Goal: Information Seeking & Learning: Find specific page/section

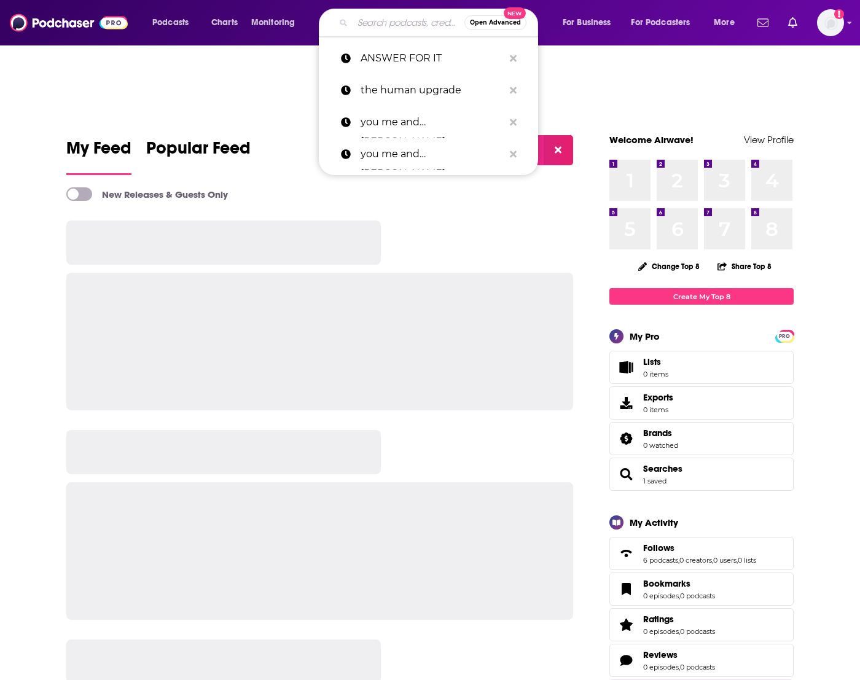
click at [378, 18] on input "Search podcasts, credits, & more..." at bounding box center [408, 23] width 112 height 20
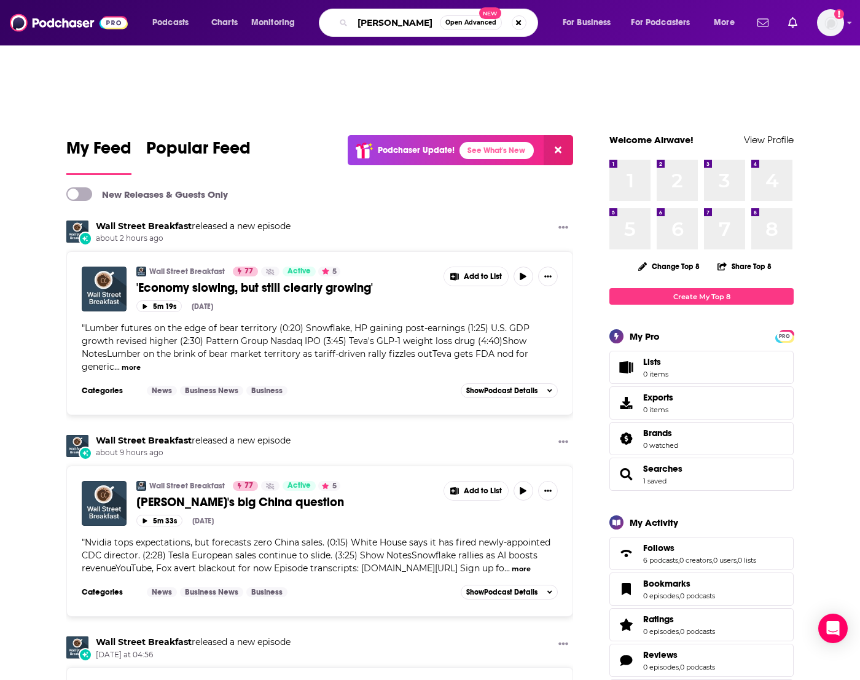
type input "[PERSON_NAME]"
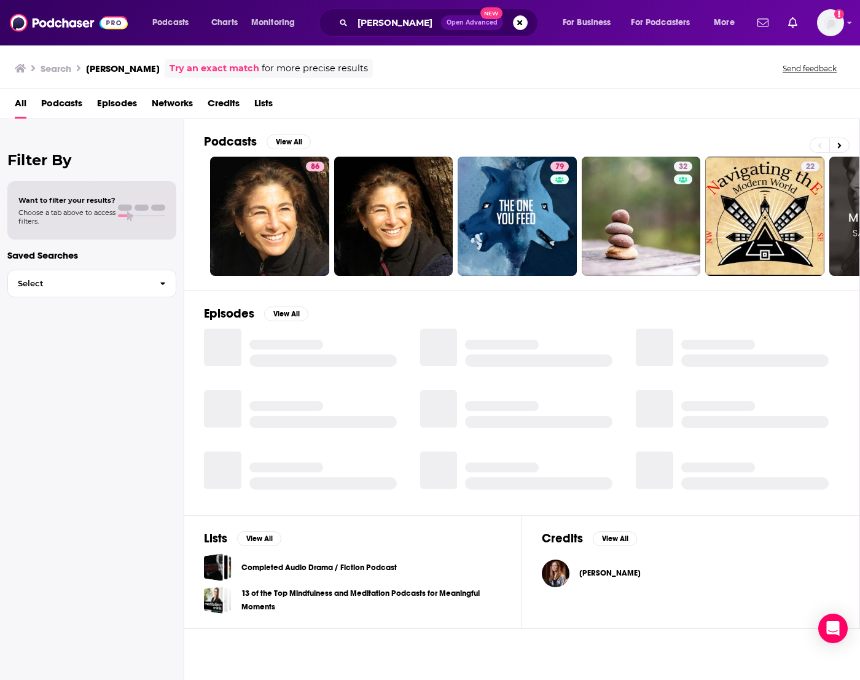
click at [313, 182] on div "86" at bounding box center [315, 215] width 18 height 109
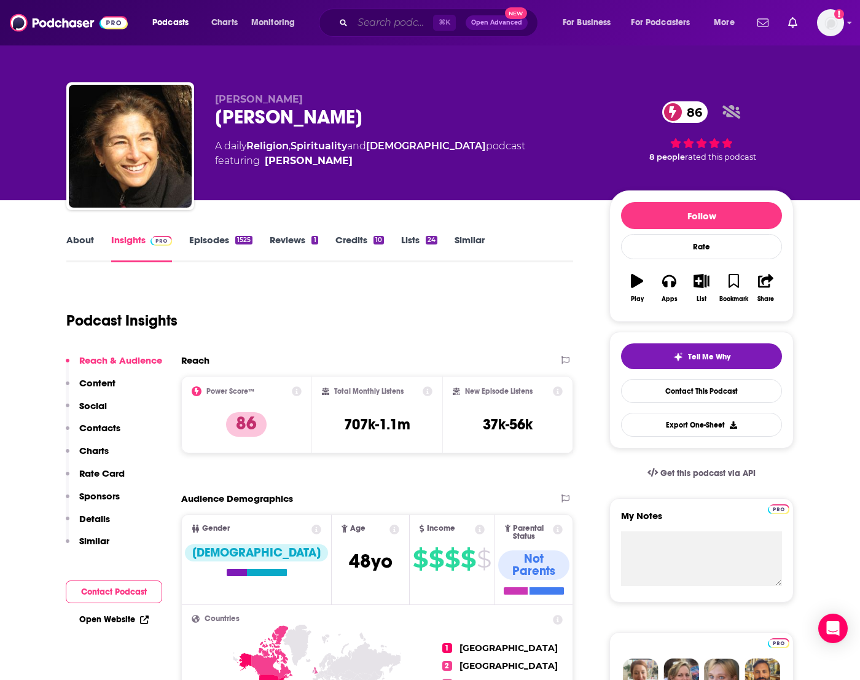
click at [384, 21] on input "Search podcasts, credits, & more..." at bounding box center [392, 23] width 80 height 20
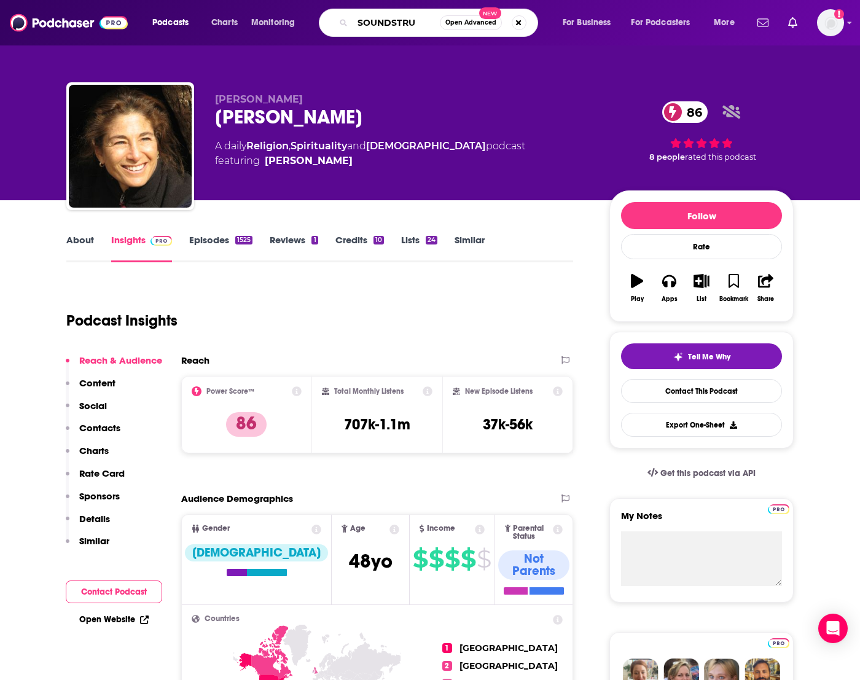
type input "SOUNDSTRUE"
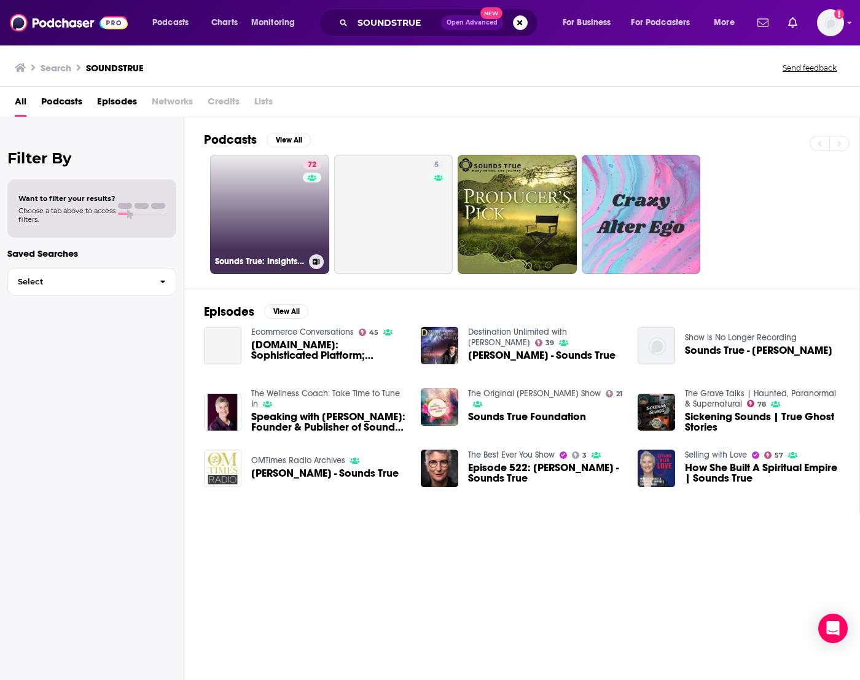
click at [287, 225] on link "72 Sounds True: Insights at the Edge" at bounding box center [269, 214] width 119 height 119
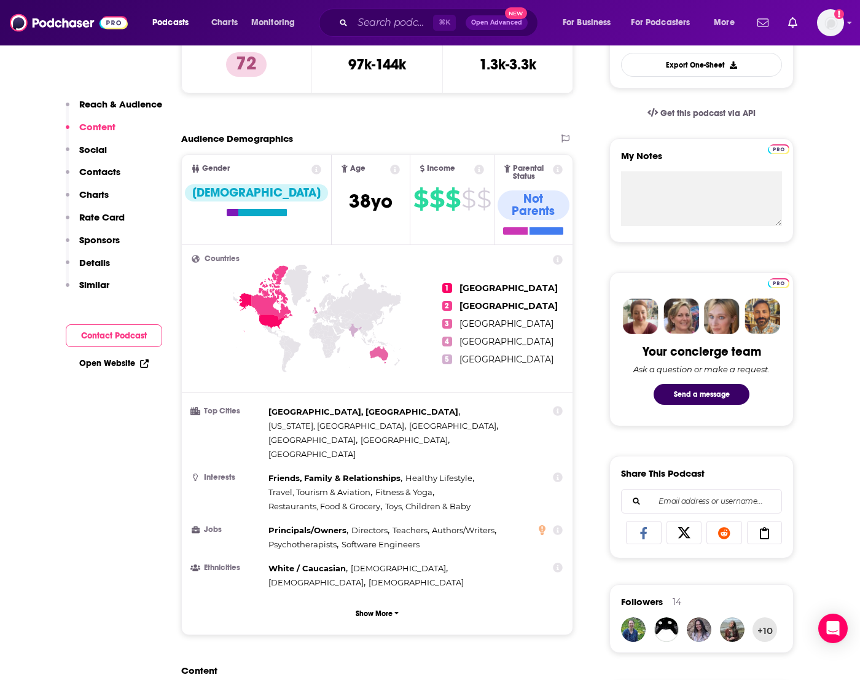
scroll to position [179, 0]
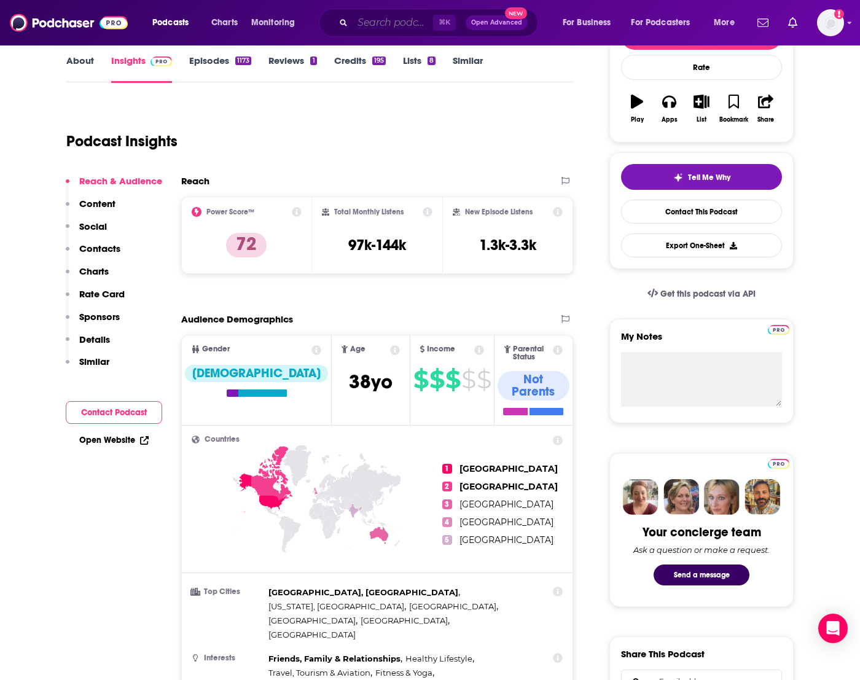
click at [403, 17] on input "Search podcasts, credits, & more..." at bounding box center [392, 23] width 80 height 20
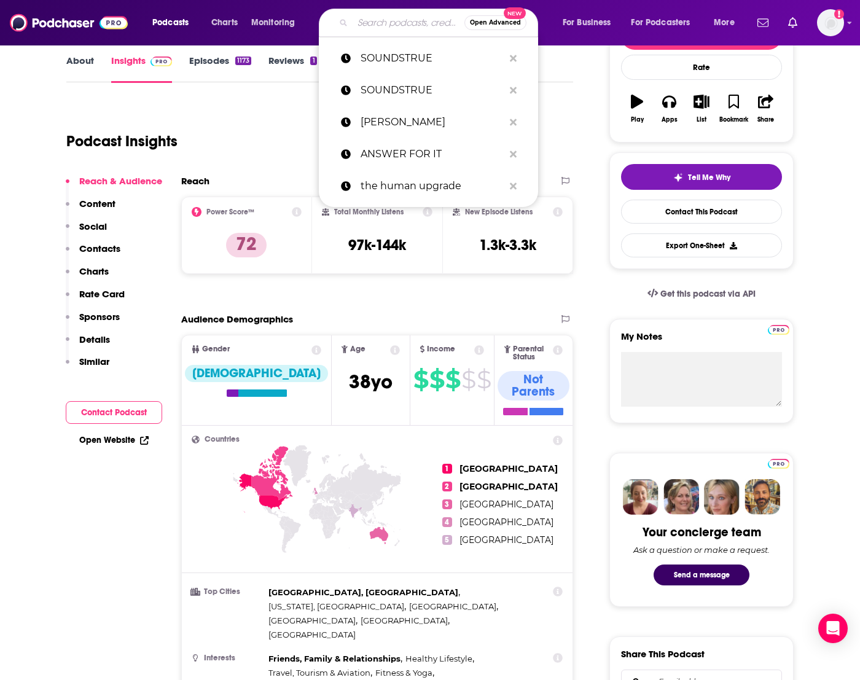
click at [403, 17] on input "Search podcasts, credits, & more..." at bounding box center [408, 23] width 112 height 20
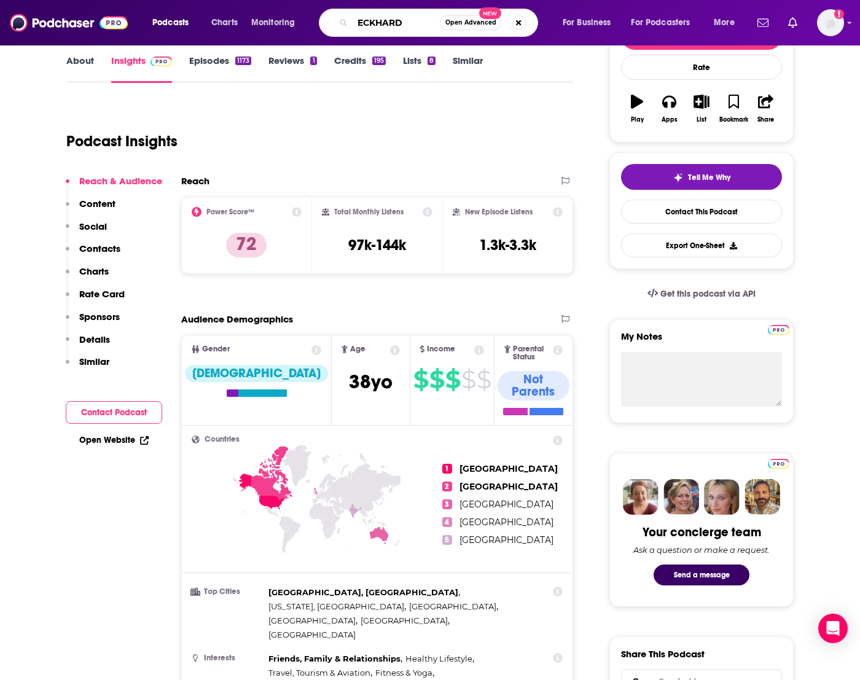
type input "[PERSON_NAME]"
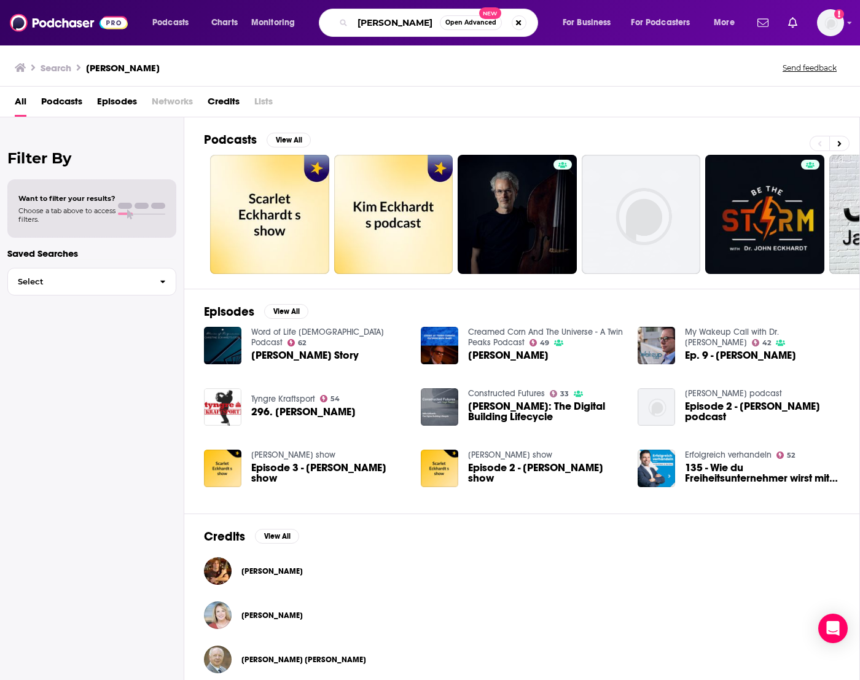
drag, startPoint x: 414, startPoint y: 24, endPoint x: 321, endPoint y: 17, distance: 93.6
click at [321, 17] on div "[PERSON_NAME] Open Advanced New" at bounding box center [428, 23] width 219 height 28
type input "ESSENTIAL TEACHINGS"
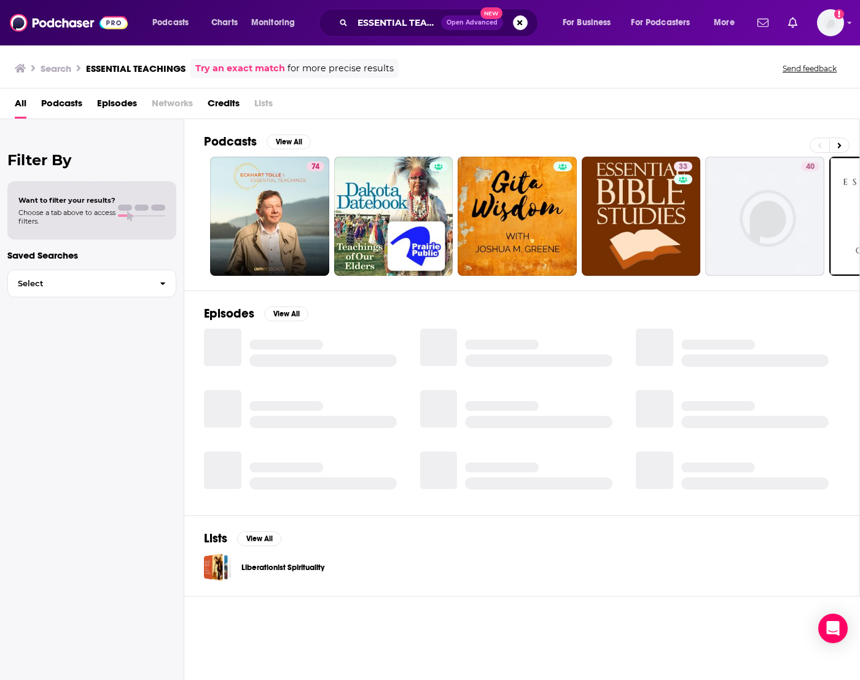
click at [295, 193] on link "74" at bounding box center [269, 216] width 119 height 119
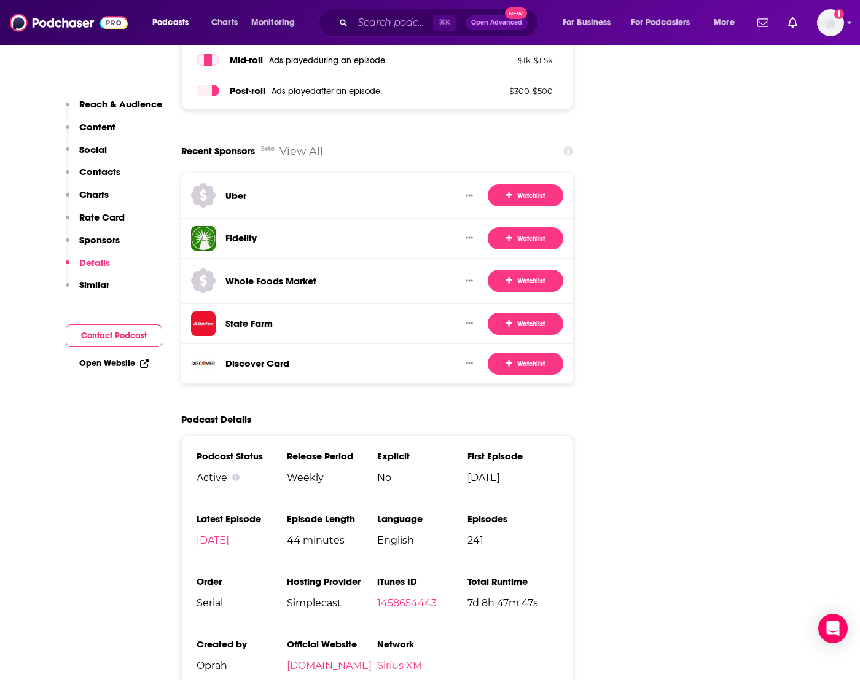
scroll to position [1823, 0]
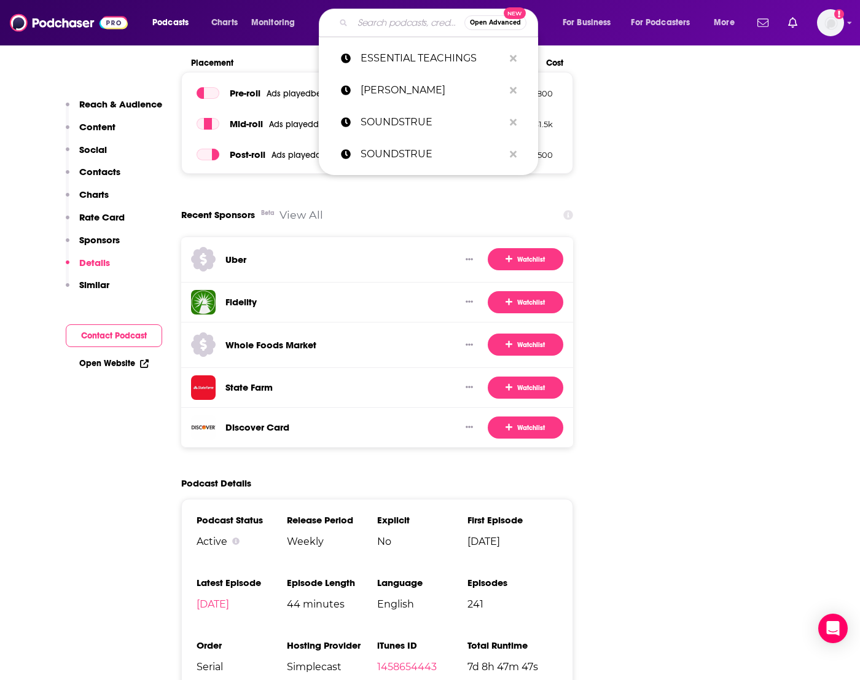
click at [406, 23] on input "Search podcasts, credits, & more..." at bounding box center [408, 23] width 112 height 20
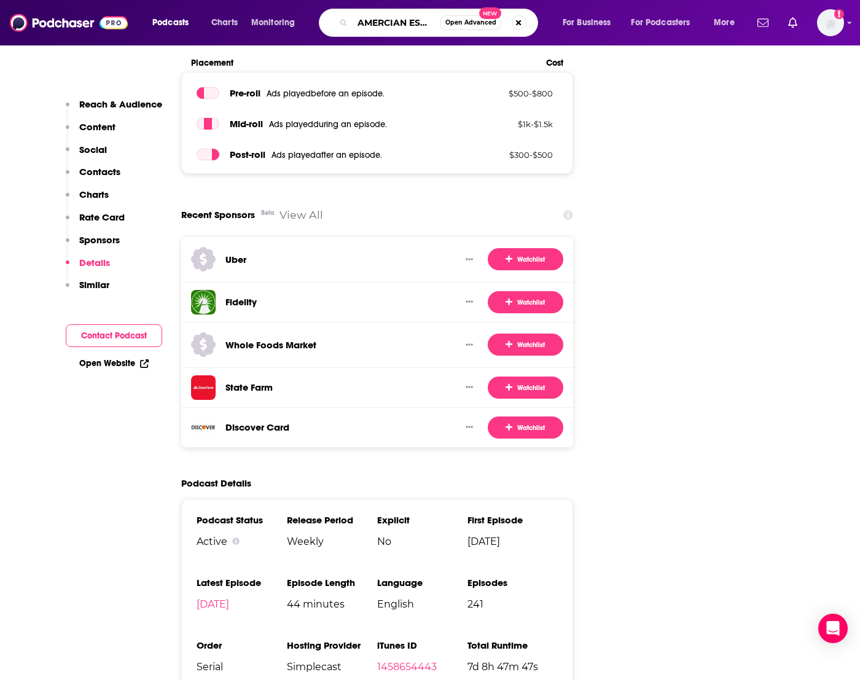
type input "AMERCIAN ESOTETICA"
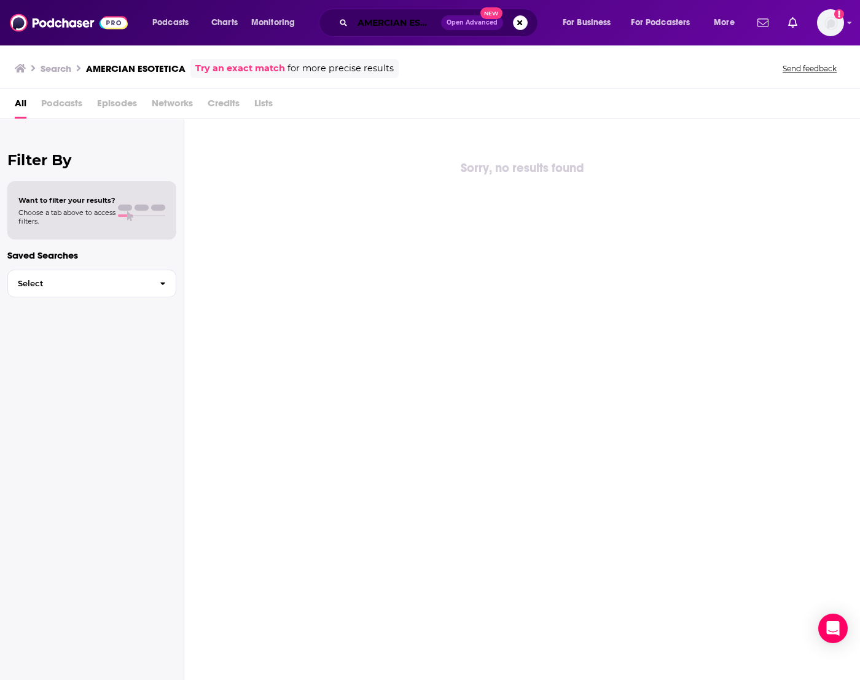
click at [392, 18] on input "AMERCIAN ESOTETICA" at bounding box center [396, 23] width 88 height 20
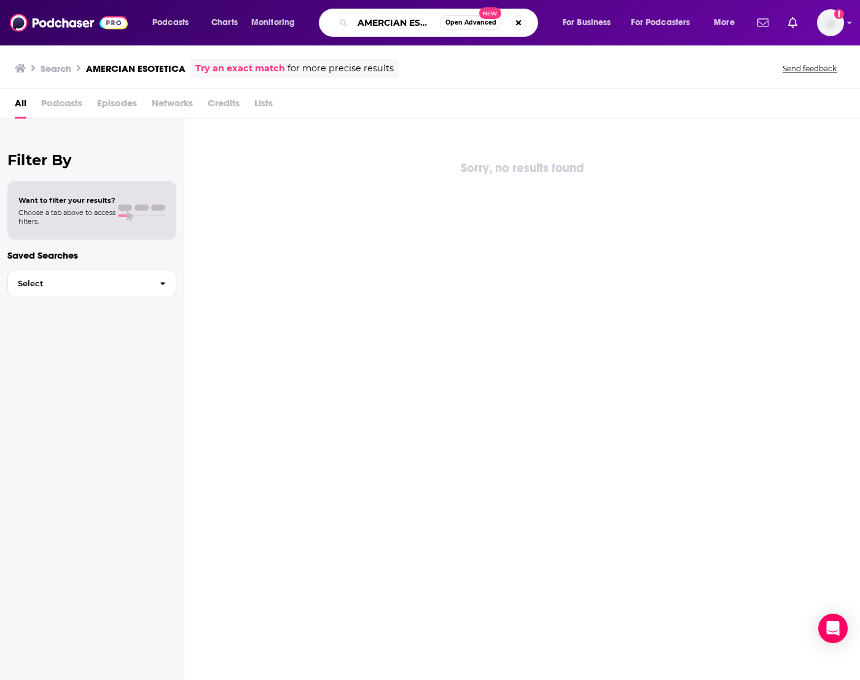
click at [426, 21] on input "AMERCIAN ESOTETICA" at bounding box center [395, 23] width 87 height 20
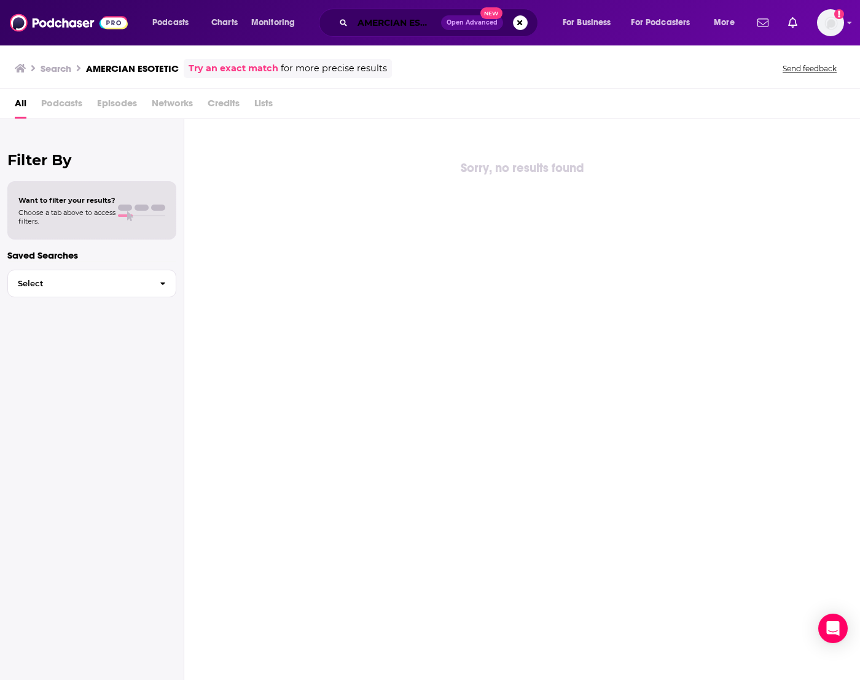
click at [395, 25] on input "AMERCIAN ESOTETIC" at bounding box center [396, 23] width 88 height 20
click at [425, 27] on input "AMERCAN ESOTETIC" at bounding box center [396, 23] width 88 height 20
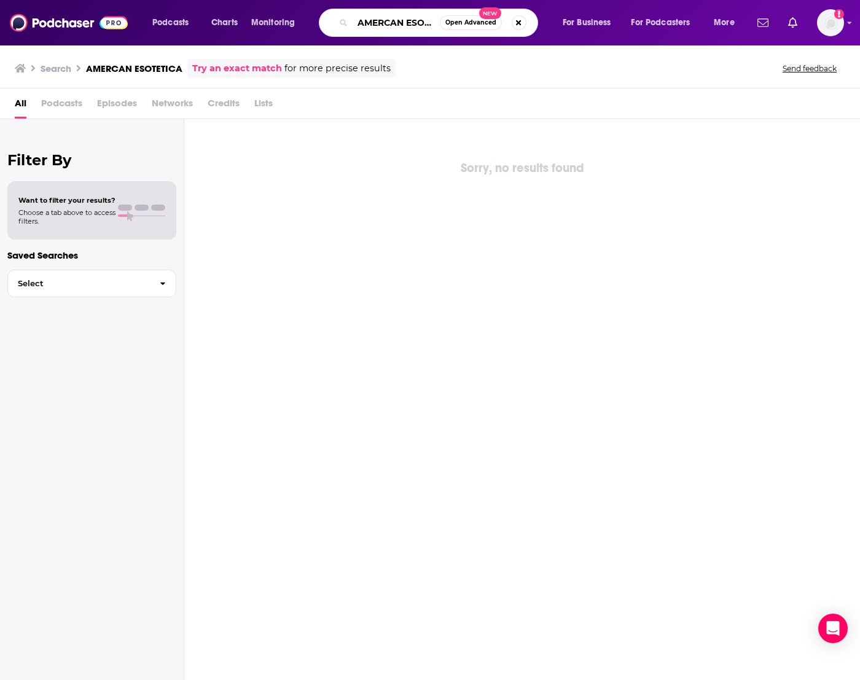
drag, startPoint x: 409, startPoint y: 25, endPoint x: 494, endPoint y: 41, distance: 86.2
click at [494, 41] on div "Podcasts Charts Monitoring AMERCAN ESOTETICA Open Advanced New For Business For…" at bounding box center [430, 22] width 860 height 45
type input "AMERCAN ESOTERICA"
